Goal: Information Seeking & Learning: Learn about a topic

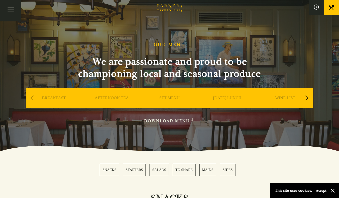
click at [205, 168] on link "MAINS" at bounding box center [207, 169] width 17 height 12
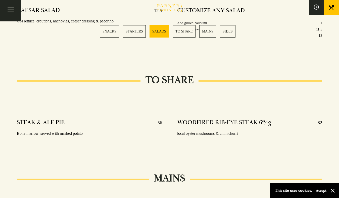
scroll to position [696, 0]
click at [138, 31] on link "STARTERS" at bounding box center [134, 31] width 23 height 12
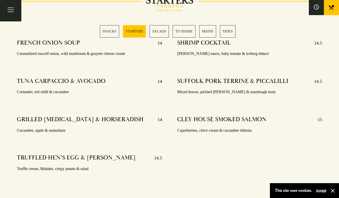
scroll to position [412, 0]
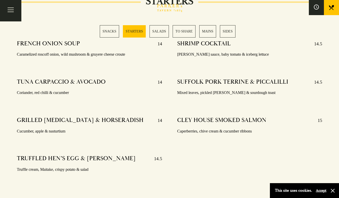
click at [163, 30] on link "SALADS" at bounding box center [159, 31] width 19 height 12
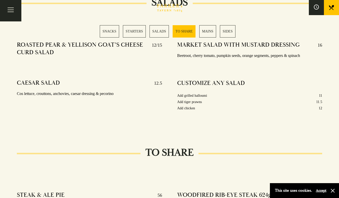
click at [192, 31] on link "TO SHARE" at bounding box center [184, 31] width 23 height 12
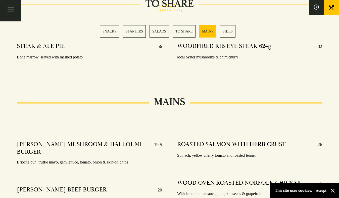
scroll to position [773, 0]
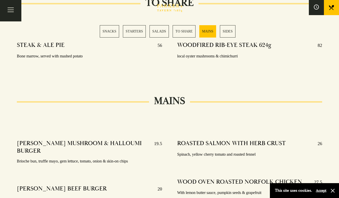
click at [208, 32] on link "MAINS" at bounding box center [207, 31] width 17 height 12
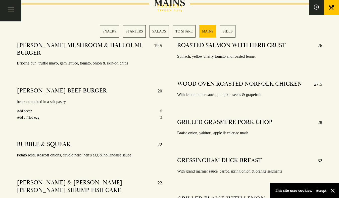
click at [111, 30] on link "SNACKS" at bounding box center [109, 31] width 19 height 12
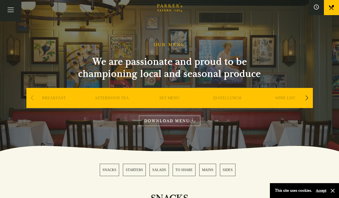
click at [168, 100] on link "SET MENU" at bounding box center [169, 105] width 20 height 20
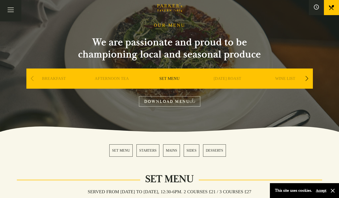
scroll to position [30, 0]
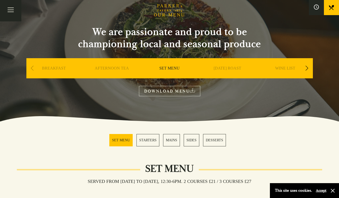
click at [118, 69] on link "AFTERNOON TEA" at bounding box center [112, 76] width 34 height 20
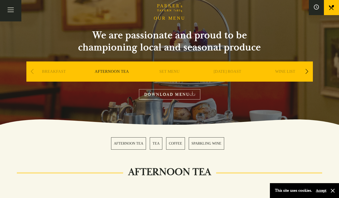
scroll to position [24, 0]
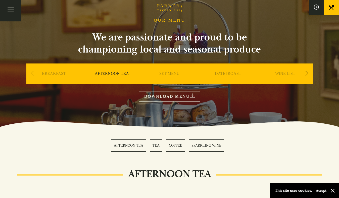
click at [168, 75] on link "SET MENU" at bounding box center [169, 81] width 20 height 20
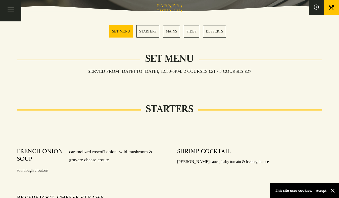
scroll to position [139, 0]
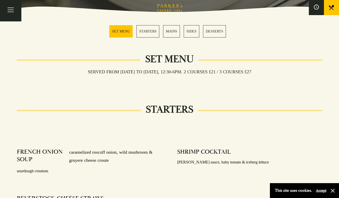
click at [172, 31] on link "MAINS" at bounding box center [171, 31] width 17 height 12
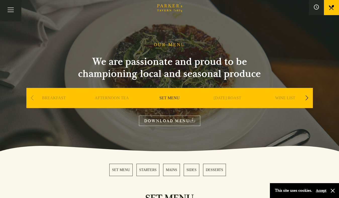
click at [308, 97] on div "Next slide" at bounding box center [307, 97] width 7 height 11
click at [219, 99] on link "A LA CARTE" at bounding box center [227, 105] width 23 height 20
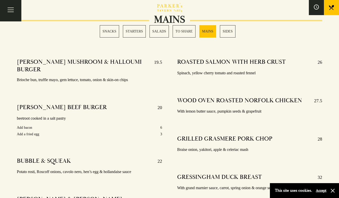
scroll to position [854, 0]
